Goal: Check status: Check status

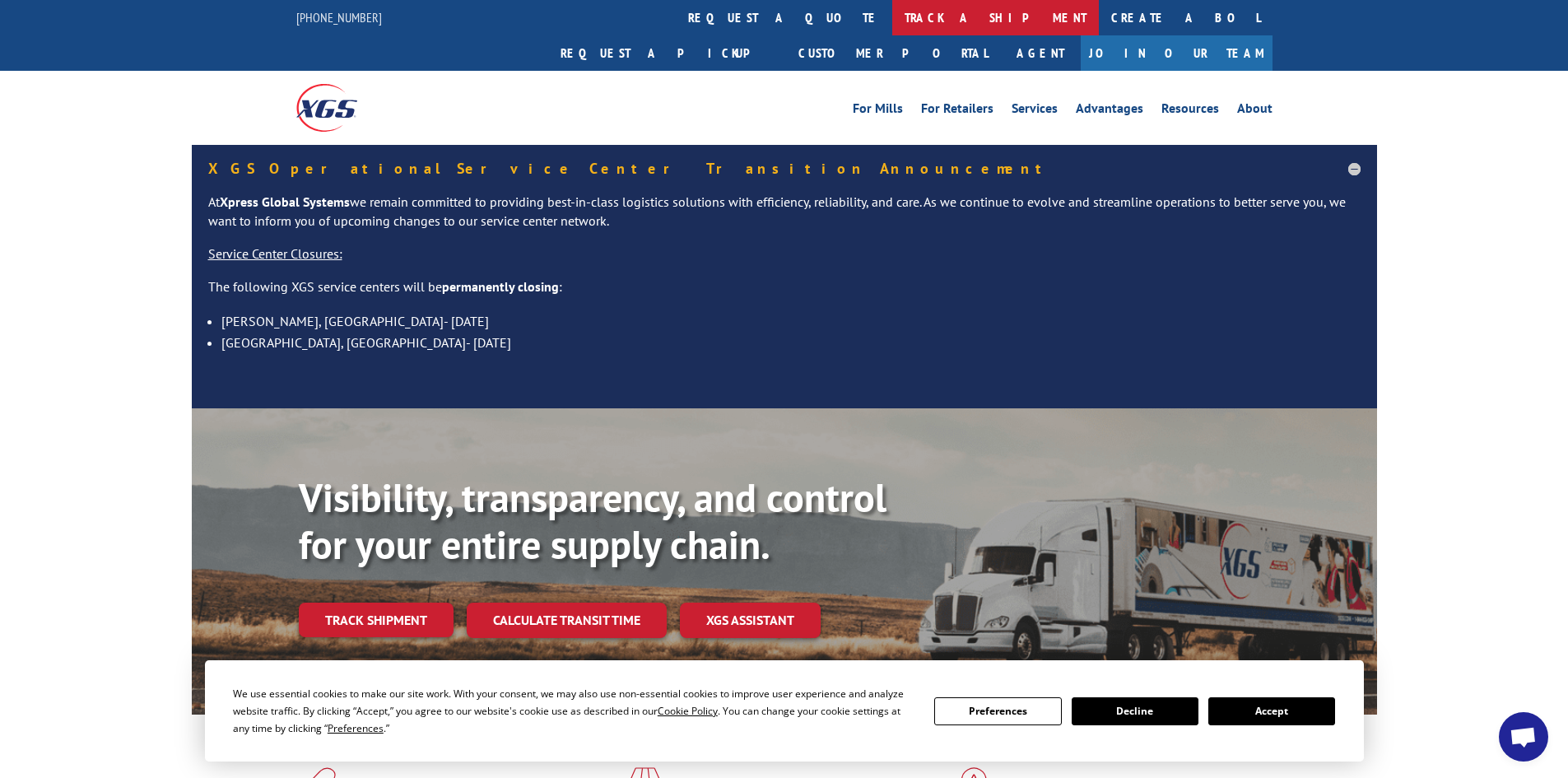
click at [892, 26] on link "track a shipment" at bounding box center [995, 18] width 207 height 35
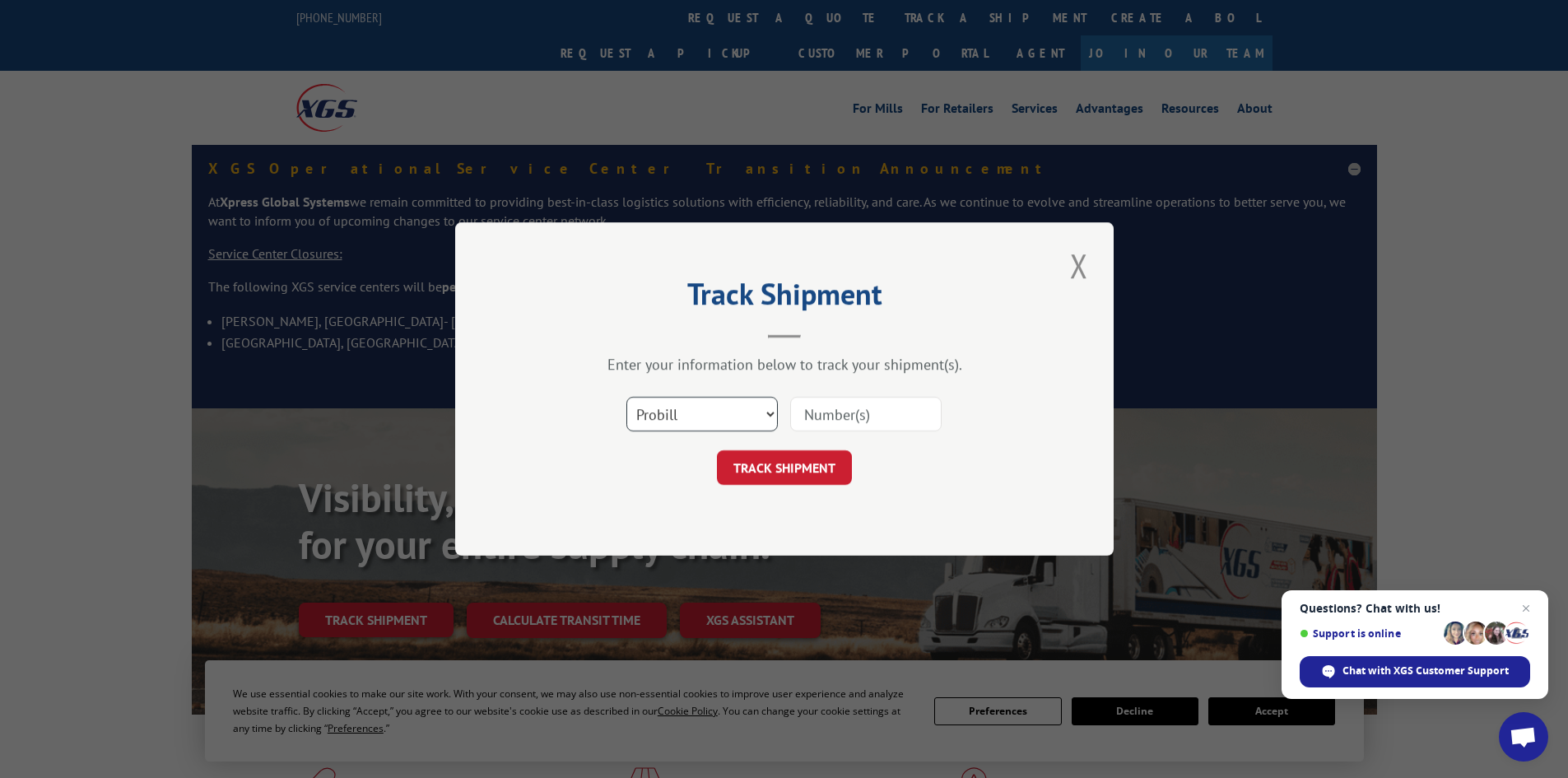
click at [754, 413] on select "Select category... Probill BOL PO" at bounding box center [702, 413] width 151 height 34
select select "bol"
click at [627, 397] on select "Select category... Probill BOL PO" at bounding box center [702, 413] width 151 height 34
click at [823, 421] on input at bounding box center [865, 413] width 151 height 34
type input "33552433"
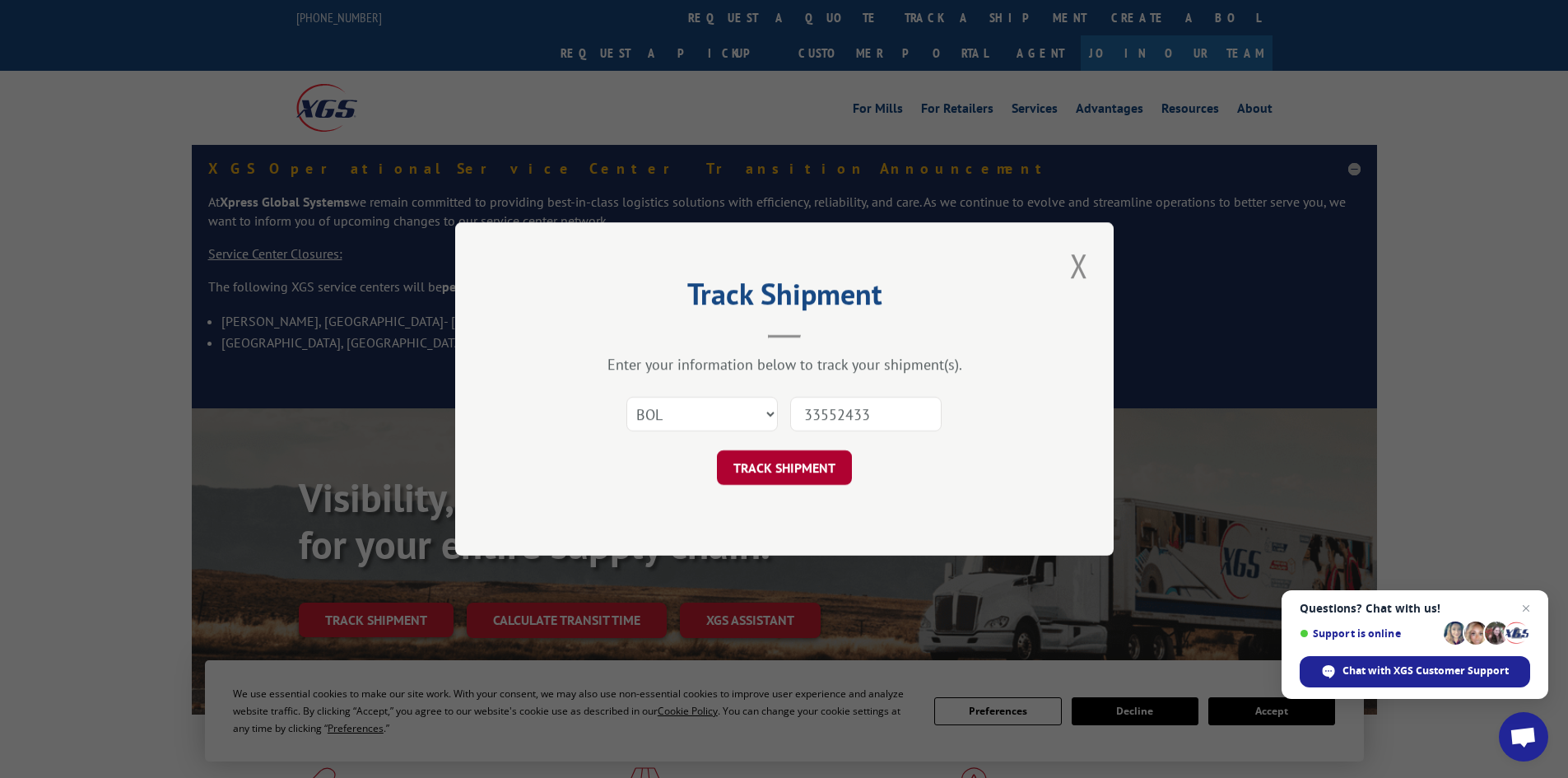
click at [797, 470] on button "TRACK SHIPMENT" at bounding box center [784, 467] width 135 height 34
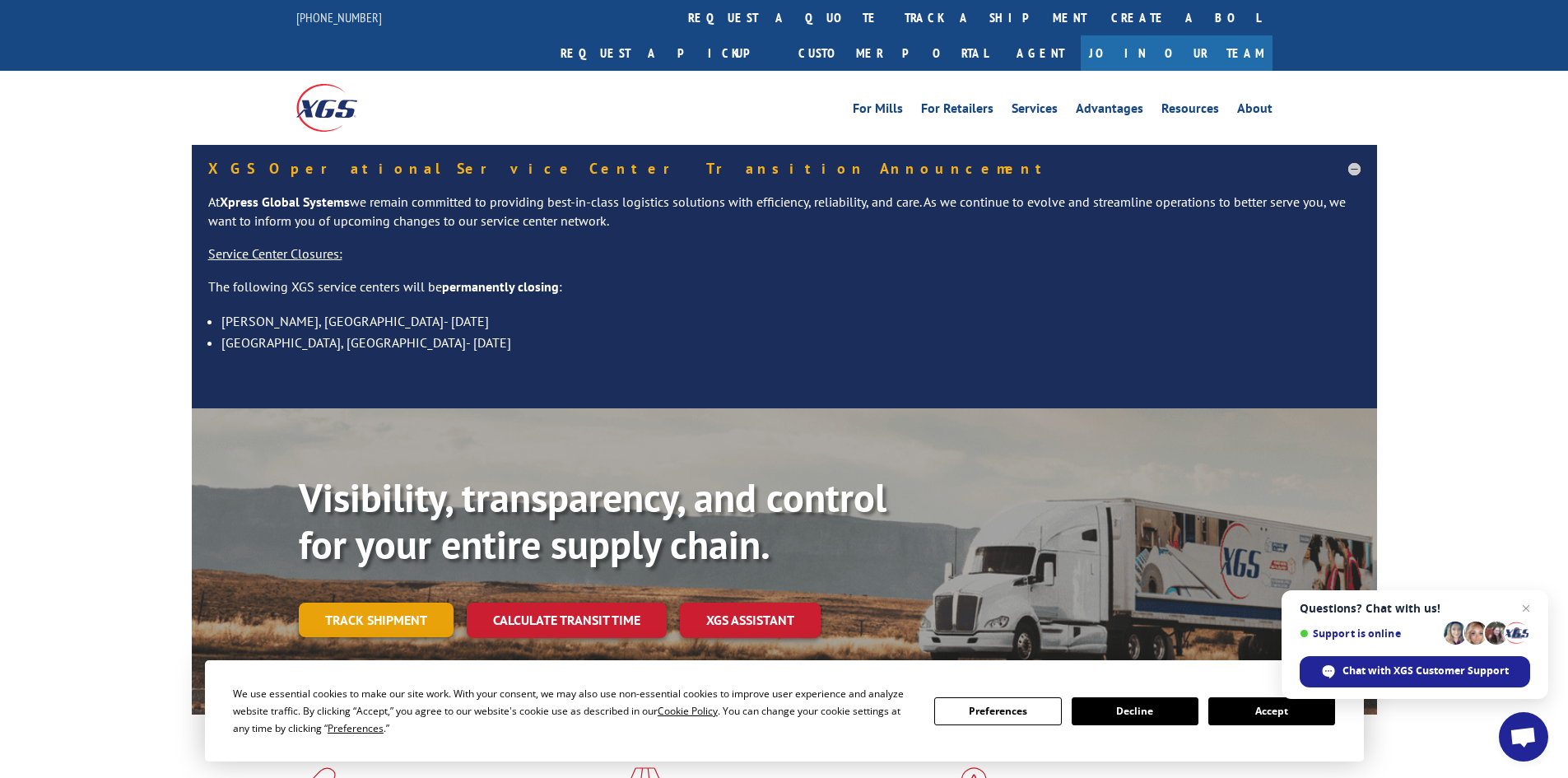
click at [382, 602] on link "Track shipment" at bounding box center [376, 619] width 155 height 34
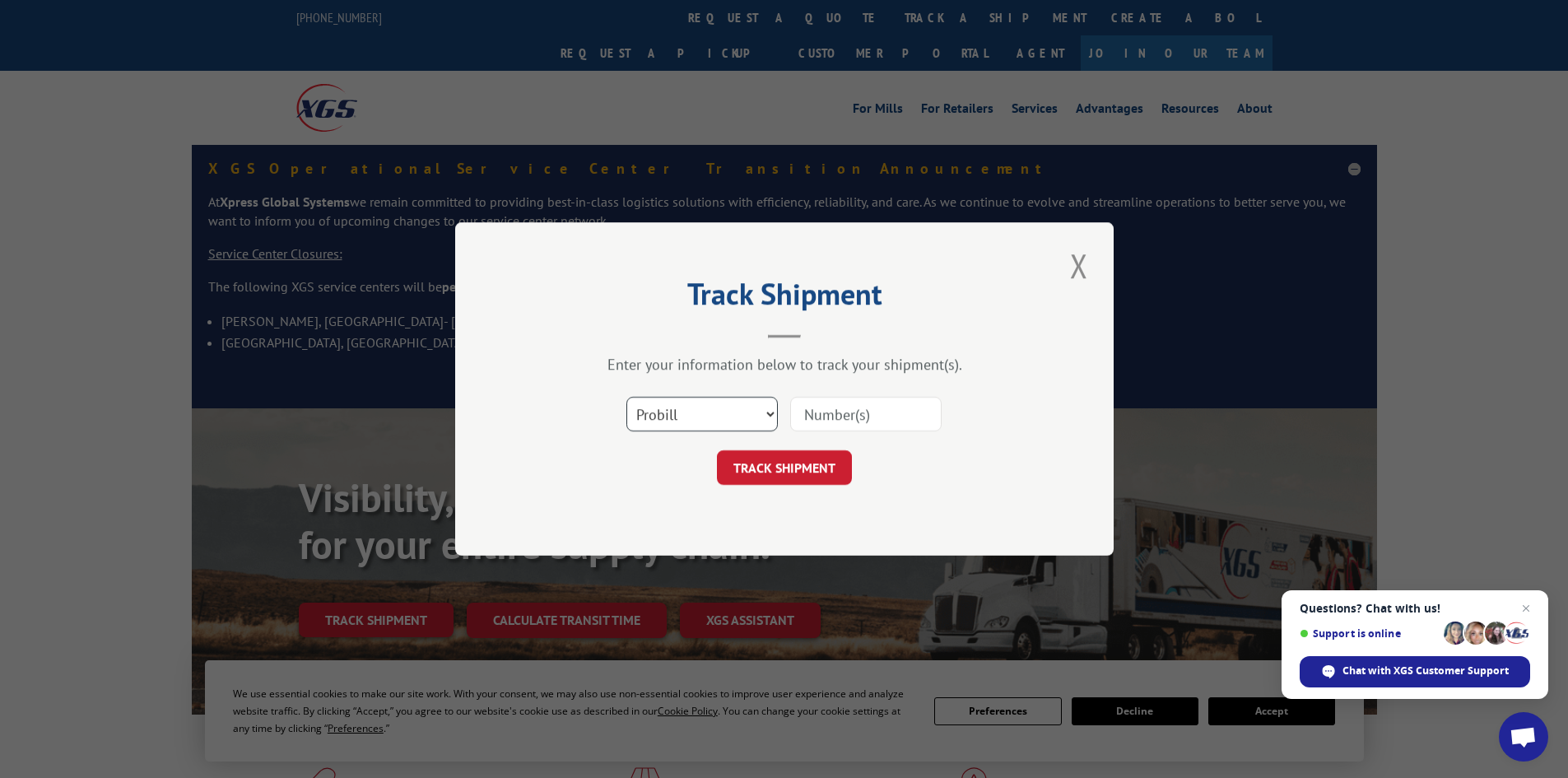
click at [746, 417] on select "Select category... Probill BOL PO" at bounding box center [702, 413] width 151 height 34
select select "po"
click at [627, 397] on select "Select category... Probill BOL PO" at bounding box center [702, 413] width 151 height 34
click at [838, 426] on input at bounding box center [865, 413] width 151 height 34
type input "CG503551"
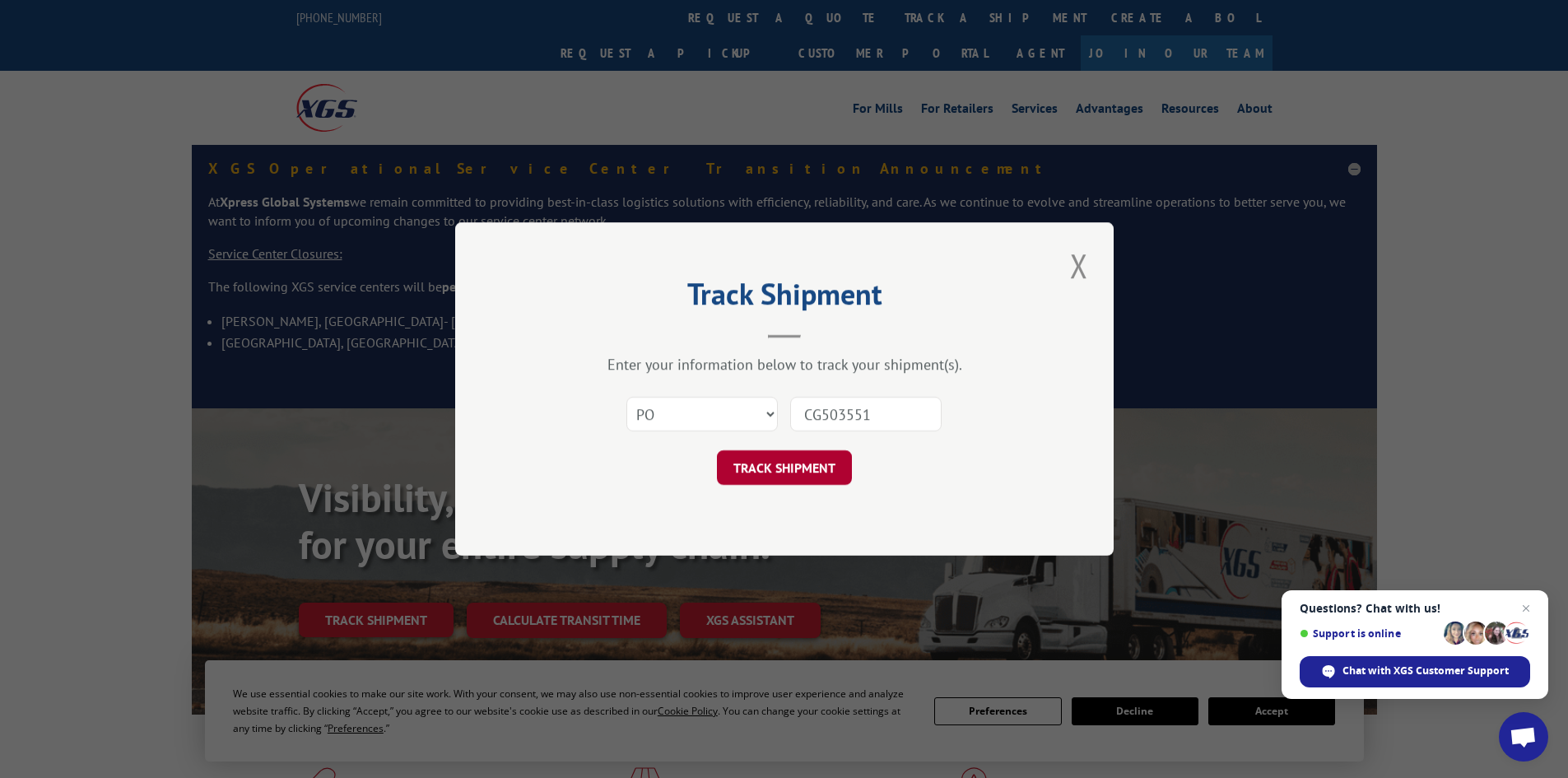
click at [814, 480] on button "TRACK SHIPMENT" at bounding box center [784, 467] width 135 height 34
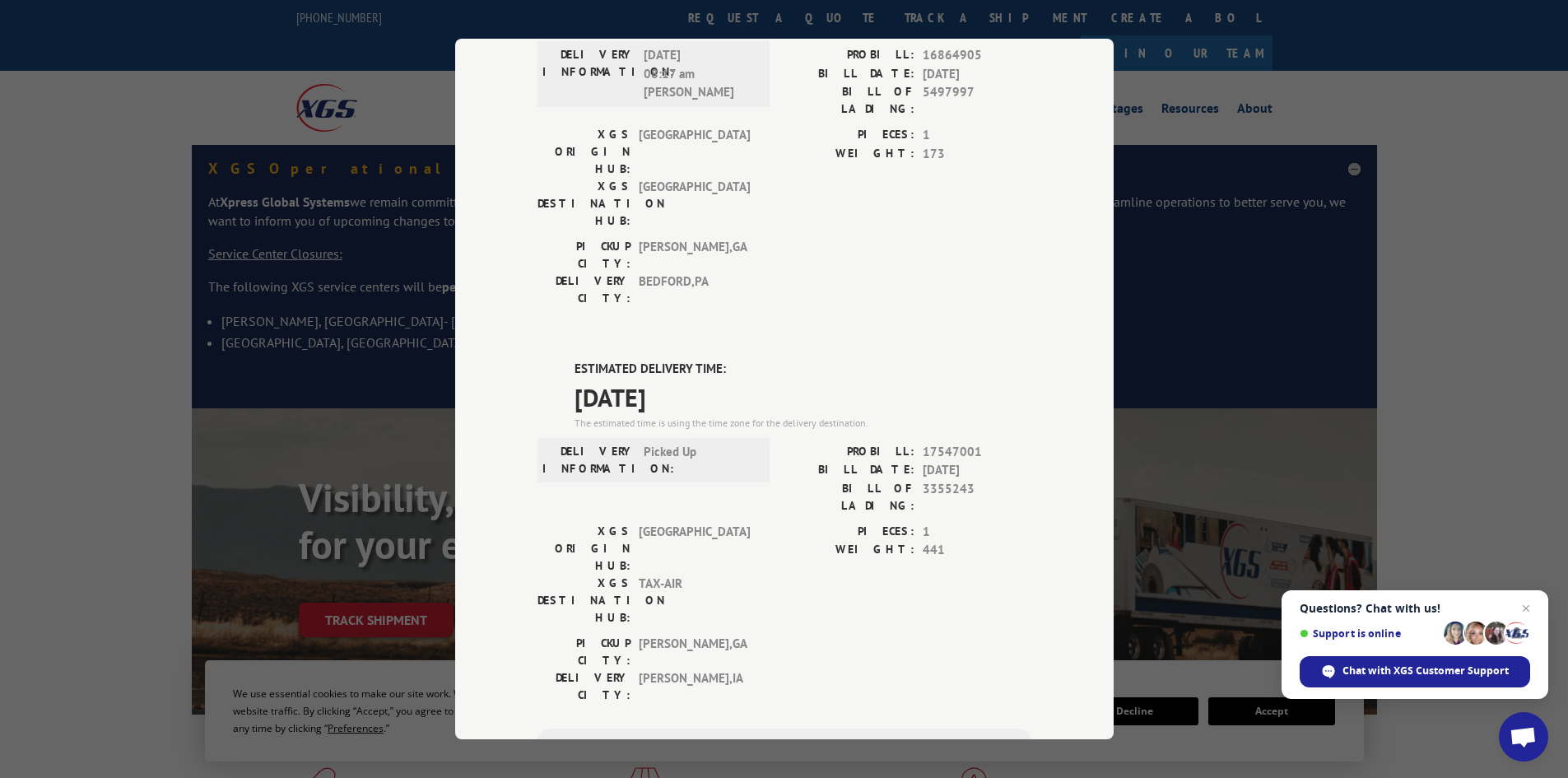
scroll to position [165, 0]
